Goal: Information Seeking & Learning: Learn about a topic

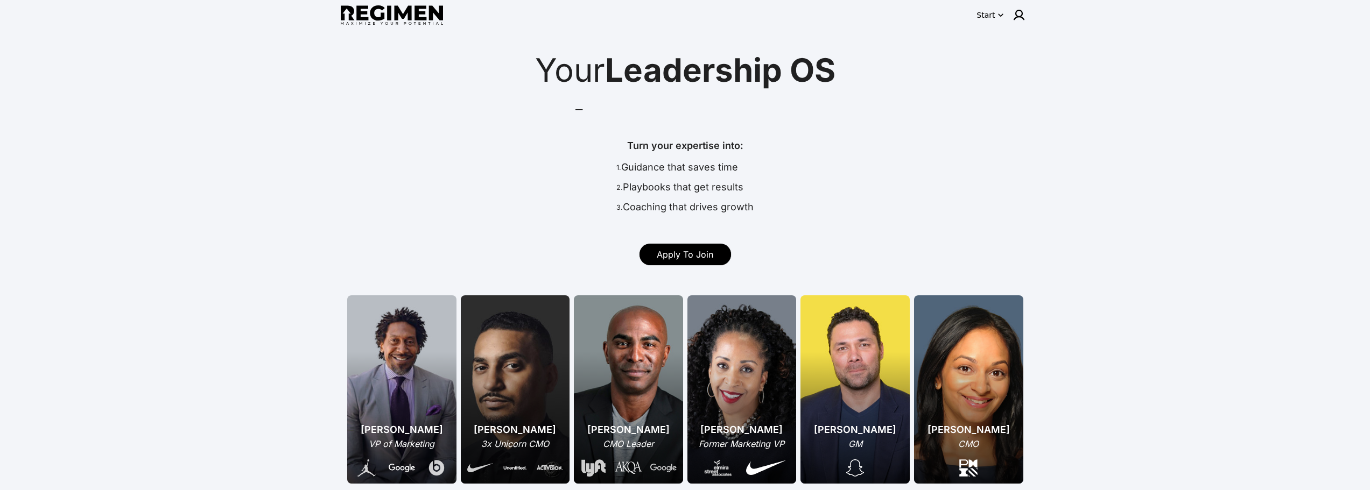
click at [845, 196] on div "Turn your expertise into: 1. Guidance that saves time 2. Playbooks that get res…" at bounding box center [685, 178] width 681 height 81
click at [986, 19] on div "Start" at bounding box center [986, 15] width 18 height 11
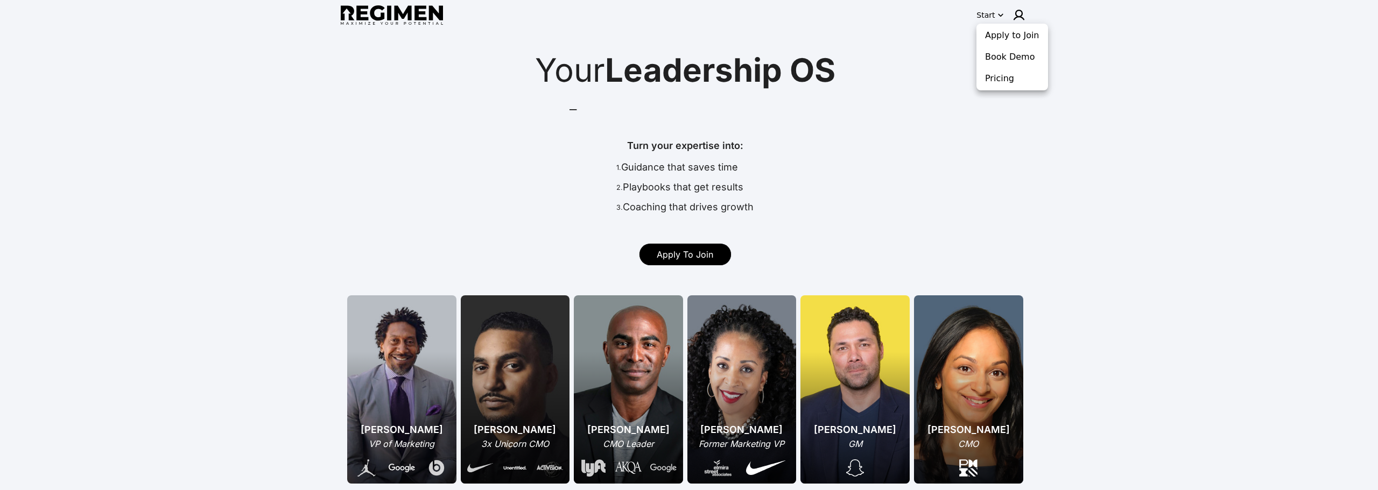
click at [865, 113] on div at bounding box center [689, 245] width 1378 height 490
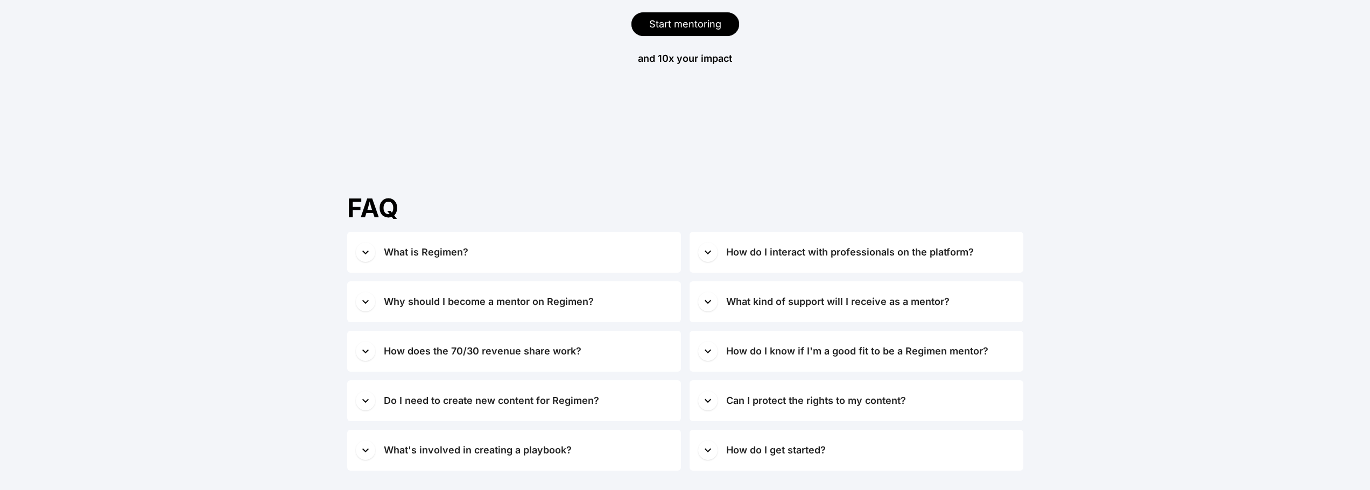
scroll to position [4576, 0]
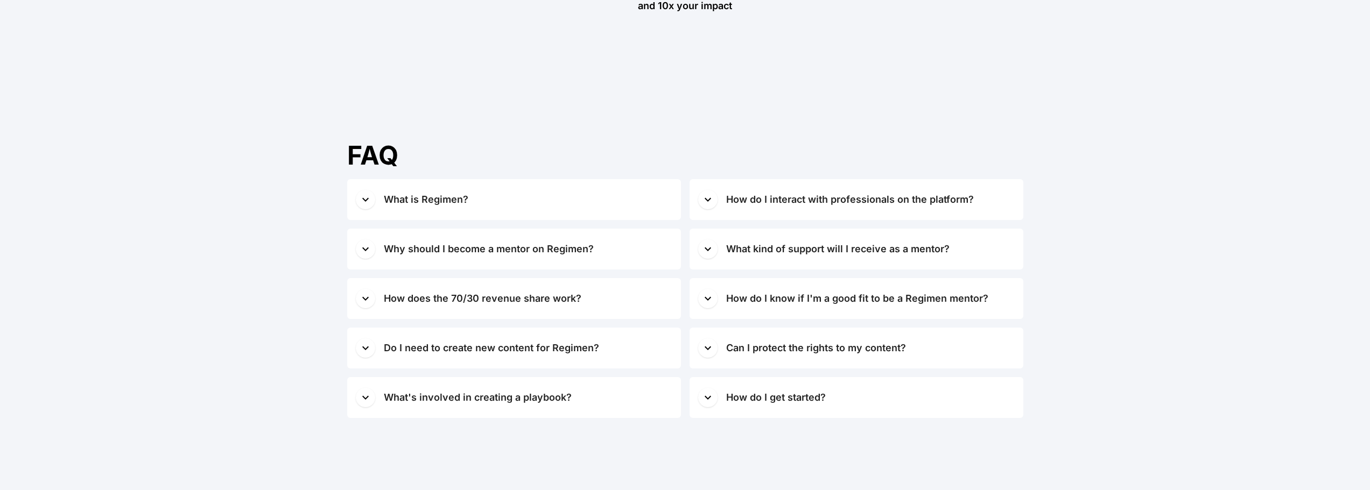
click at [432, 300] on div "How does the 70/30 revenue share work?" at bounding box center [483, 298] width 198 height 15
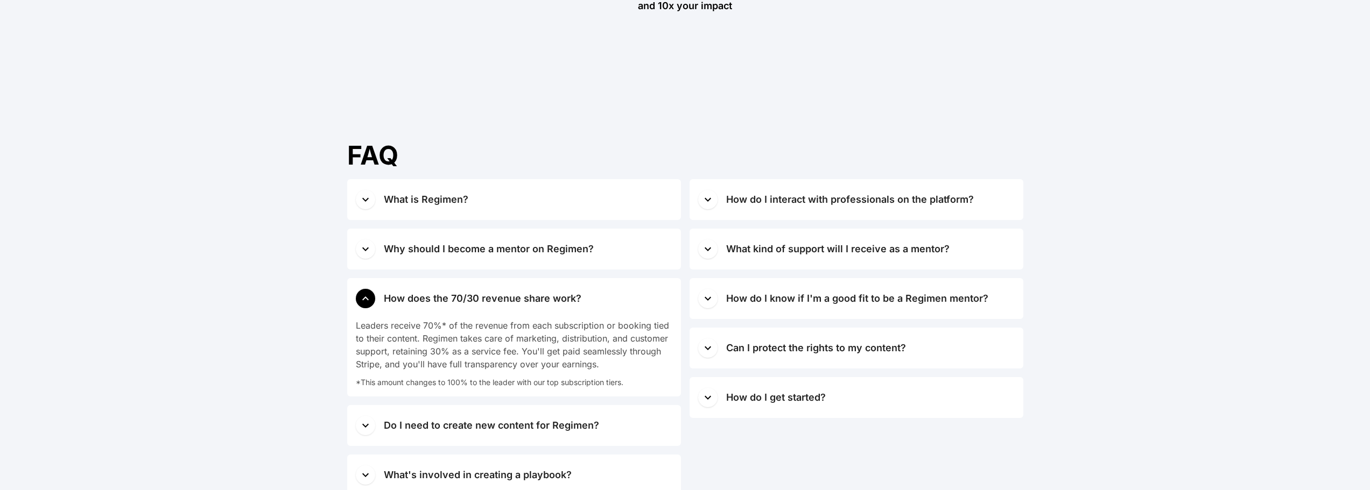
click at [433, 298] on div "How does the 70/30 revenue share work?" at bounding box center [483, 298] width 198 height 15
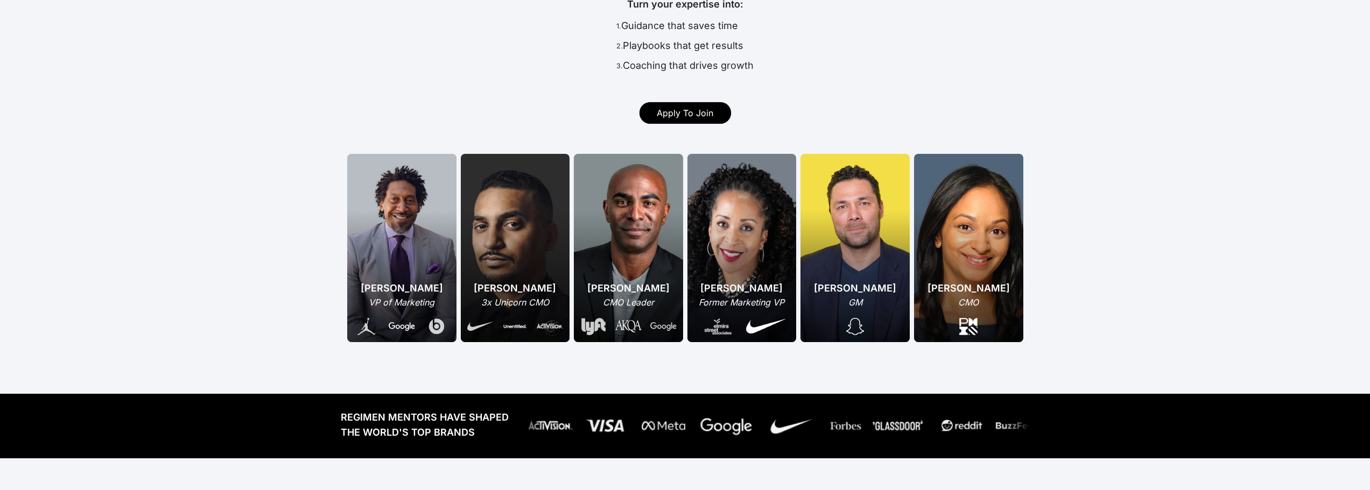
scroll to position [0, 0]
